Goal: Navigation & Orientation: Find specific page/section

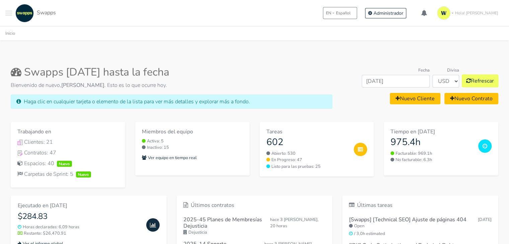
click at [8, 15] on span "Toggle navigation menu" at bounding box center [8, 15] width 7 height 1
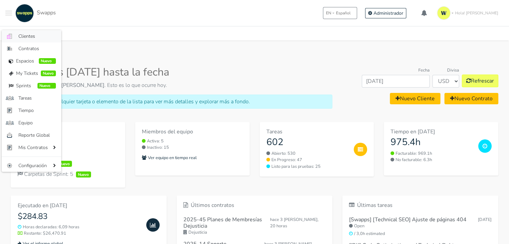
click at [25, 37] on span "Clientes" at bounding box center [36, 36] width 37 height 7
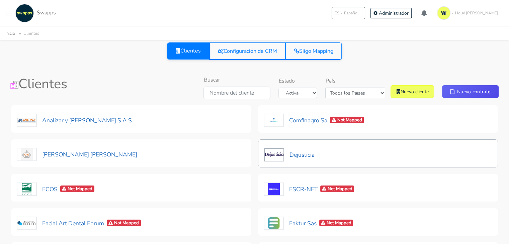
click at [318, 154] on div "Dejusticia" at bounding box center [378, 154] width 240 height 28
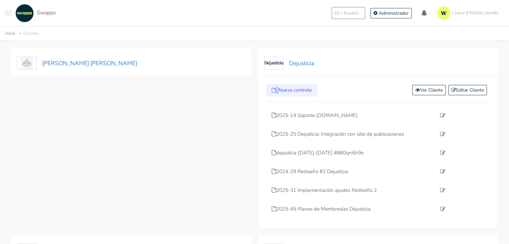
scroll to position [117, 0]
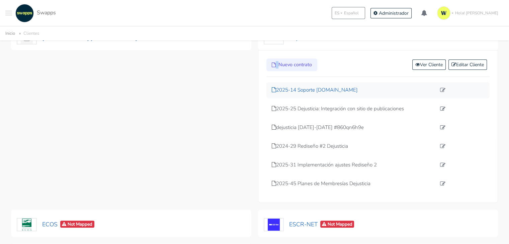
click at [300, 89] on p "2025-14 Soporte [DOMAIN_NAME]" at bounding box center [354, 90] width 165 height 8
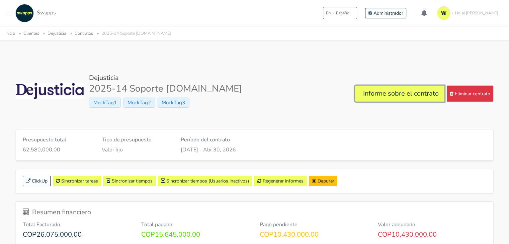
click at [373, 94] on link "Informe sobre el contrato" at bounding box center [400, 94] width 90 height 16
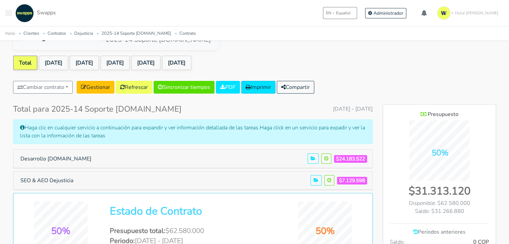
scroll to position [13, 0]
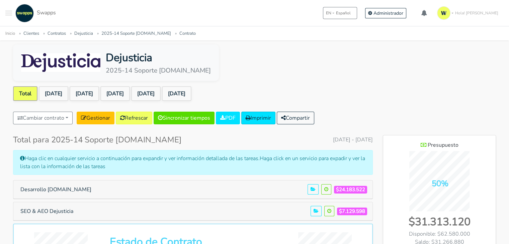
click at [22, 95] on link "Total" at bounding box center [25, 93] width 24 height 15
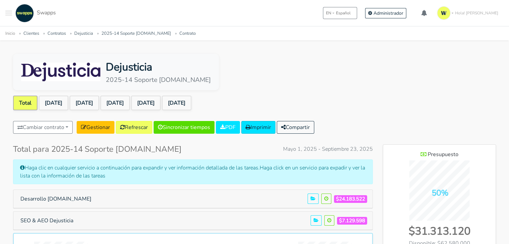
scroll to position [2, 0]
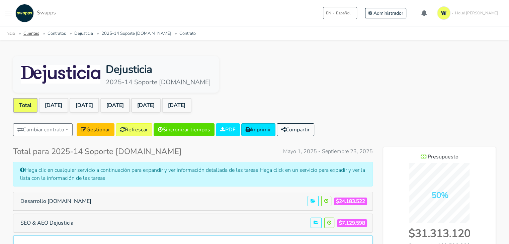
click at [30, 34] on link "Clientes" at bounding box center [31, 33] width 16 height 6
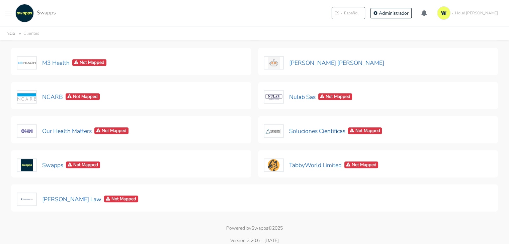
scroll to position [266, 0]
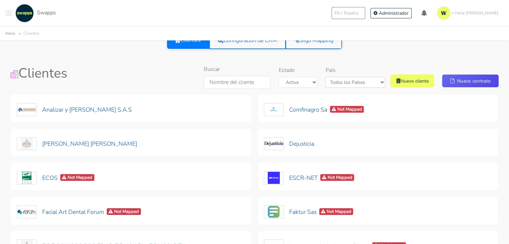
scroll to position [0, 0]
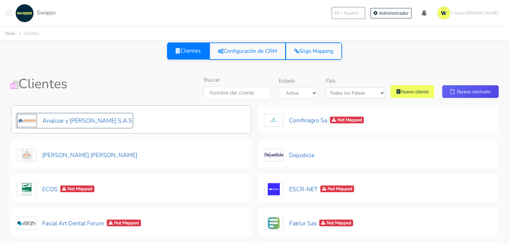
click at [54, 121] on button "Analizar y Lombana S.A.S" at bounding box center [75, 121] width 116 height 14
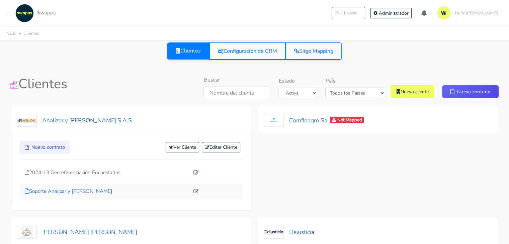
click at [80, 189] on p "Soporte Analizar y Lombana" at bounding box center [107, 192] width 165 height 8
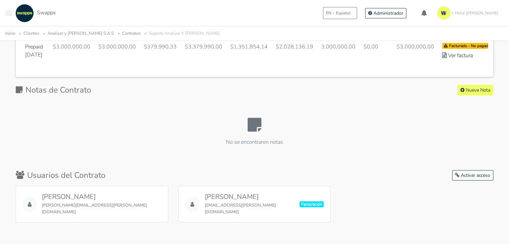
scroll to position [406, 0]
click at [4, 13] on div ".cls-1 { fill: #F15CFF; } .cls-2 { fill: #9a9a9a; } Clientes Contratos [GEOGRAP…" at bounding box center [254, 13] width 509 height 26
click at [7, 13] on span "Toggle navigation menu" at bounding box center [8, 13] width 7 height 1
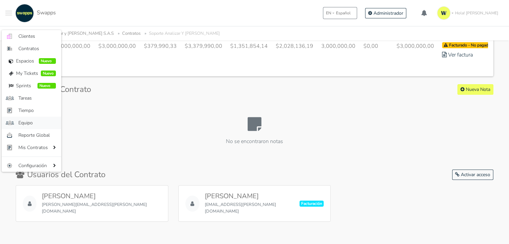
click at [37, 121] on span "Equipo" at bounding box center [36, 122] width 37 height 7
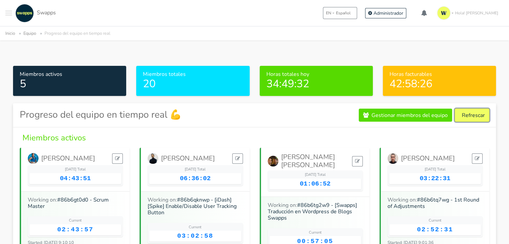
click at [477, 116] on button "Refrescar" at bounding box center [472, 115] width 34 height 13
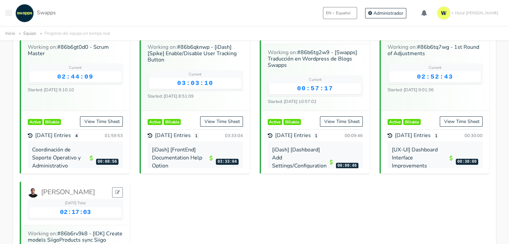
scroll to position [155, 0]
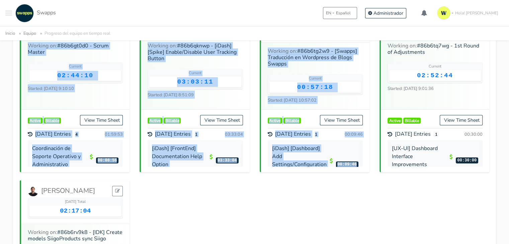
drag, startPoint x: 509, startPoint y: 34, endPoint x: 509, endPoint y: 30, distance: 3.4
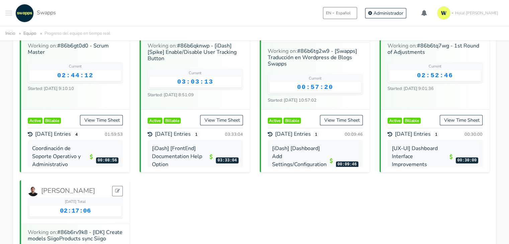
click at [430, 197] on div "[PERSON_NAME] [DATE] Total 04:44:06 Working on: #86b6gt0d0 - Scrum Master Curre…" at bounding box center [255, 175] width 480 height 362
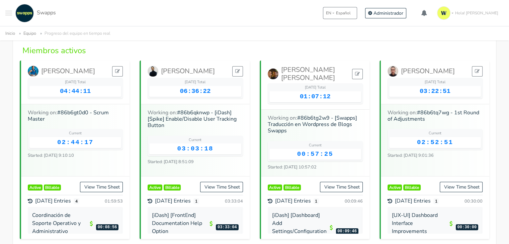
scroll to position [92, 0]
